Goal: Task Accomplishment & Management: Manage account settings

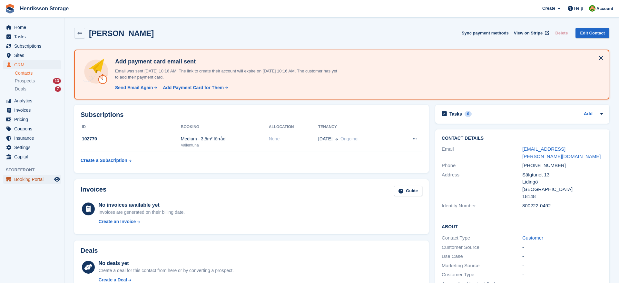
click at [35, 180] on span "Booking Portal" at bounding box center [33, 179] width 39 height 9
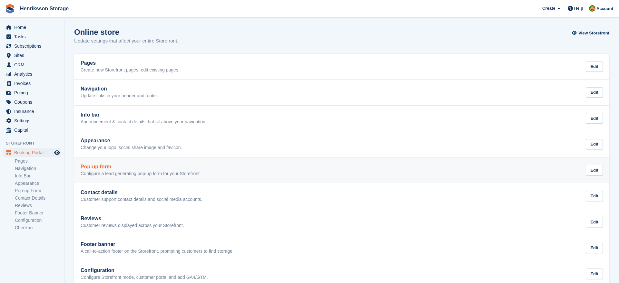
scroll to position [39, 0]
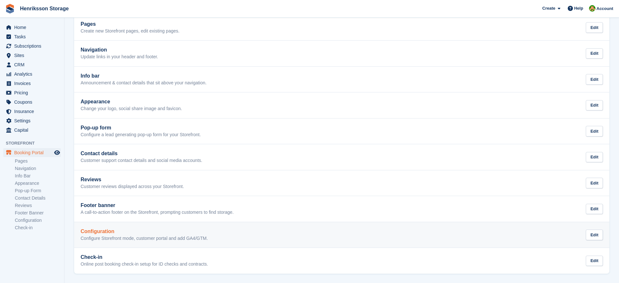
click at [126, 237] on p "Configure Storefront mode, customer portal and add GA4/GTM." at bounding box center [144, 239] width 127 height 6
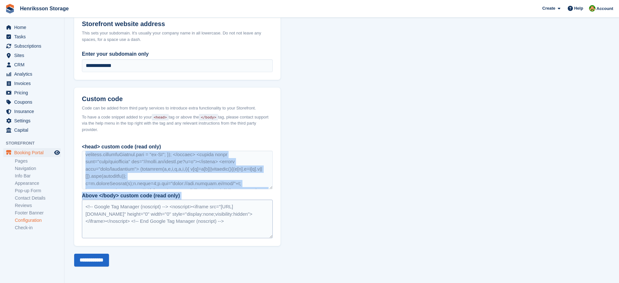
scroll to position [295, 0]
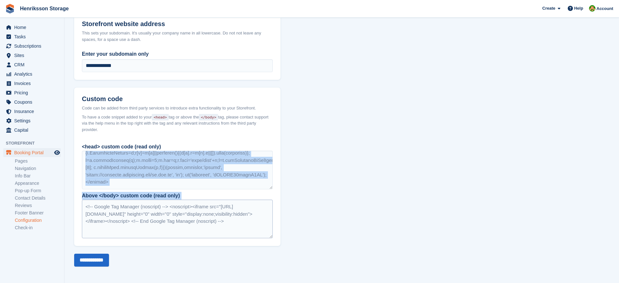
drag, startPoint x: 84, startPoint y: 158, endPoint x: 126, endPoint y: 200, distance: 59.3
click at [126, 200] on div "<head> custom code (read only) Above </body> custom code (read only) <!-- Googl…" at bounding box center [177, 192] width 206 height 107
click at [126, 169] on div at bounding box center [177, 170] width 191 height 39
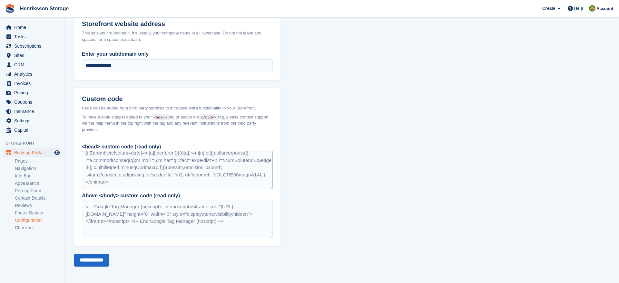
click at [126, 169] on div at bounding box center [177, 170] width 191 height 39
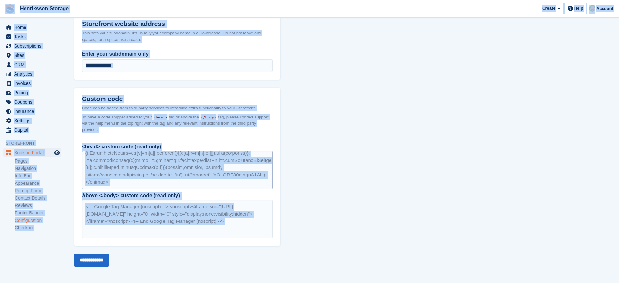
copy body "Henriksson Storage Create Subscription Invoice Contact Deal Discount Page Help …"
click at [133, 163] on div at bounding box center [177, 170] width 191 height 39
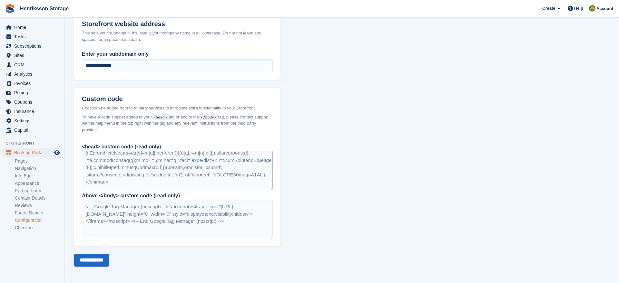
click at [129, 163] on div at bounding box center [177, 170] width 191 height 39
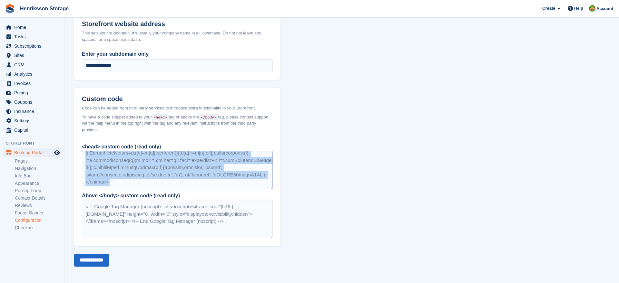
click at [129, 163] on div at bounding box center [177, 170] width 191 height 39
copy div "<!-- Google Tag Manager --> <script>(function(w,d,s,l,i){w[l]=w[l]||[];w[l].pus…"
